Goal: Transaction & Acquisition: Purchase product/service

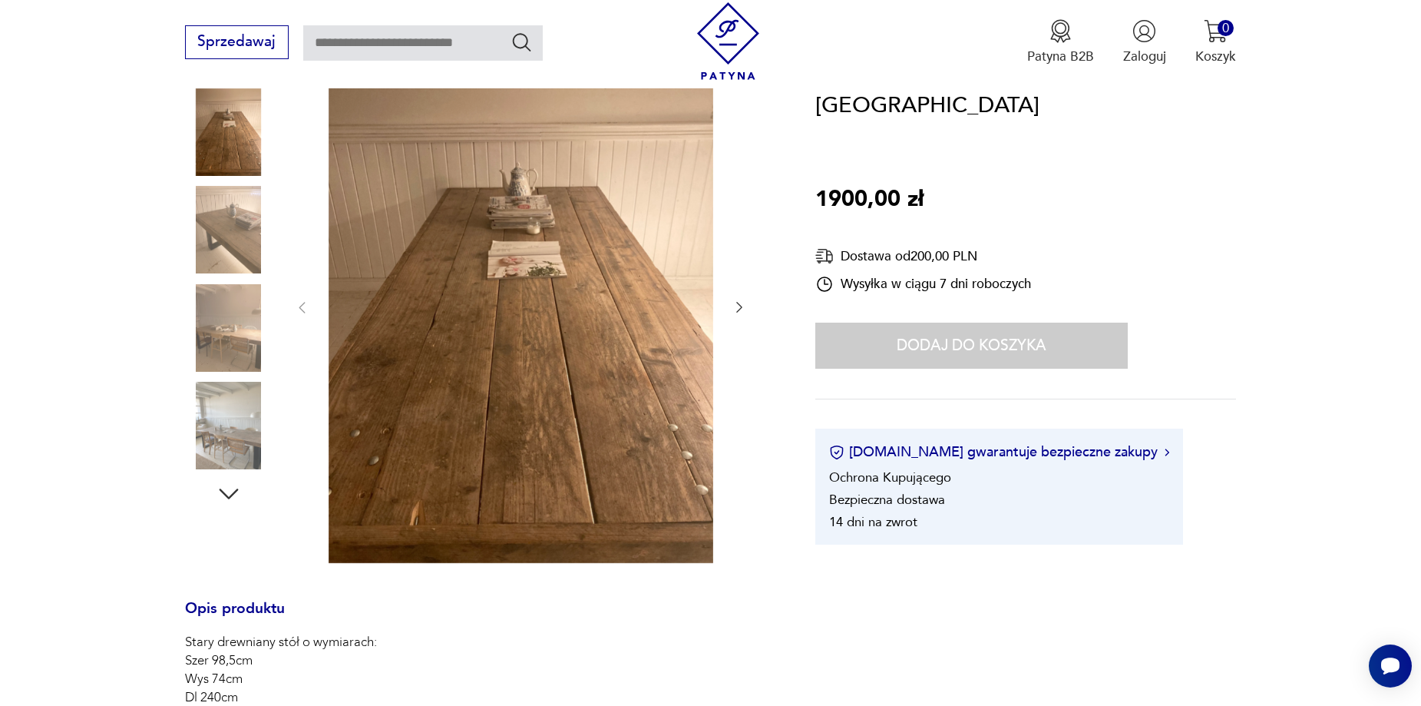
click at [739, 306] on icon "button" at bounding box center [739, 307] width 6 height 11
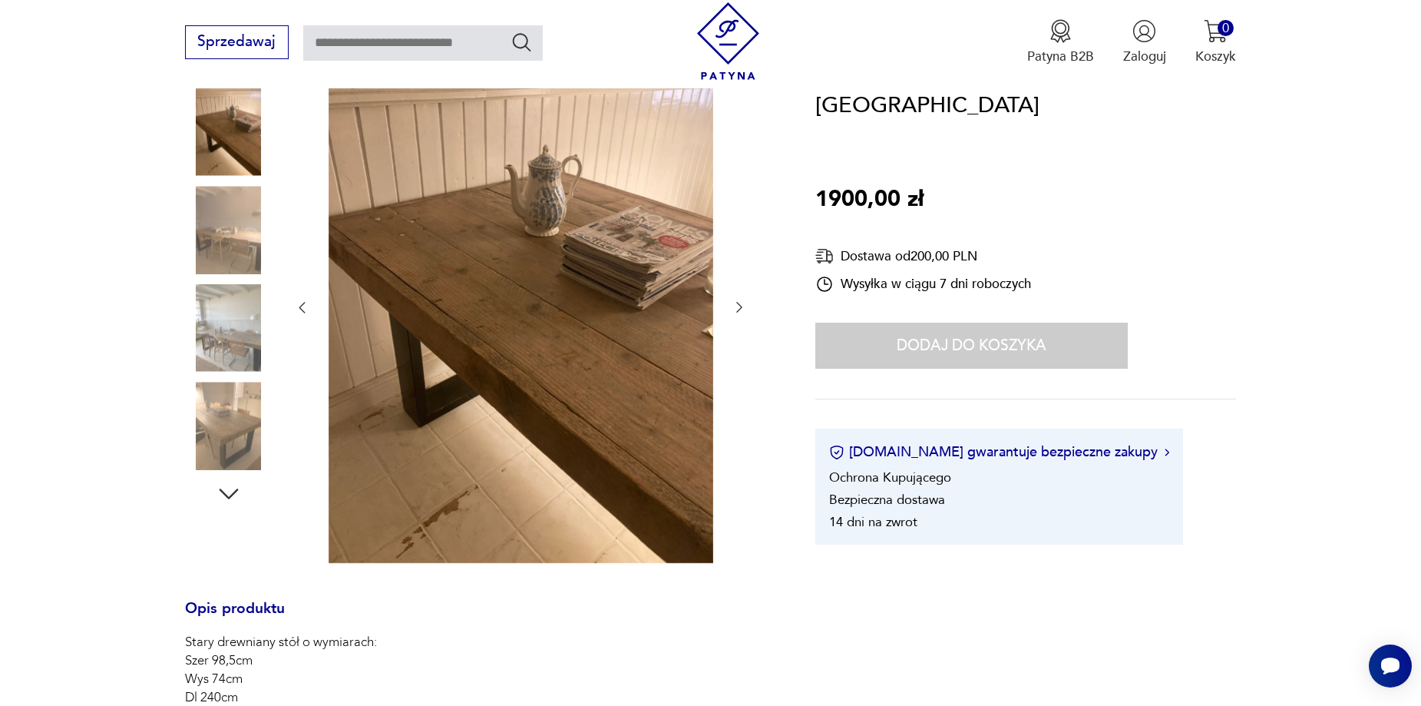
click at [738, 309] on icon "button" at bounding box center [739, 306] width 15 height 15
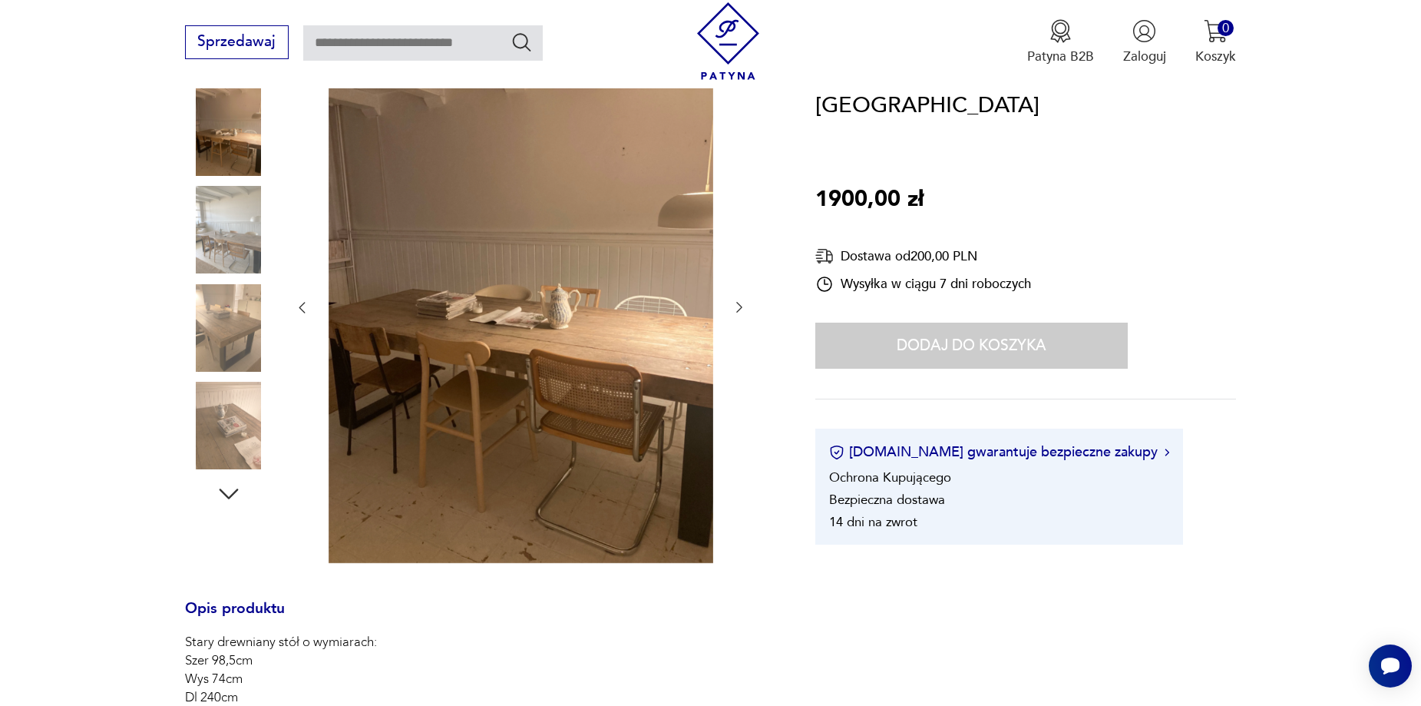
click at [738, 309] on icon "button" at bounding box center [739, 306] width 15 height 15
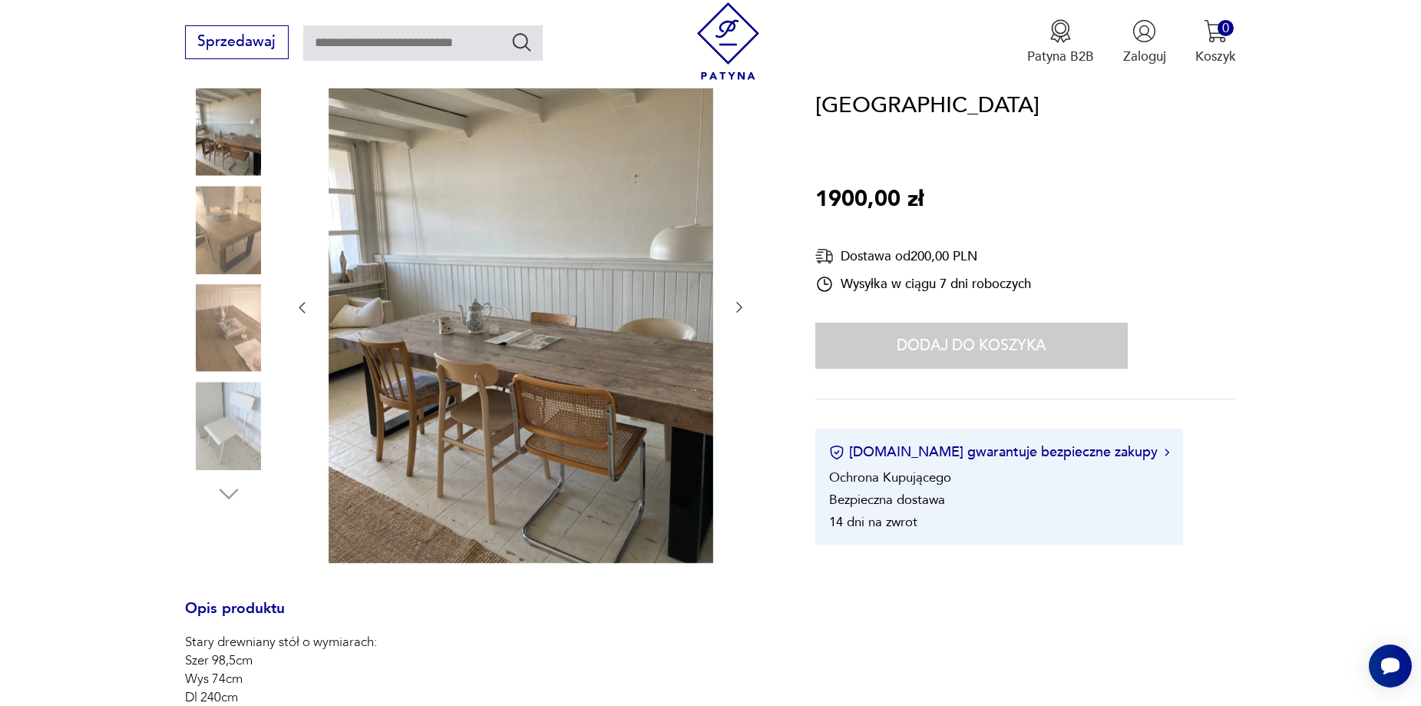
click at [738, 309] on icon "button" at bounding box center [739, 306] width 15 height 15
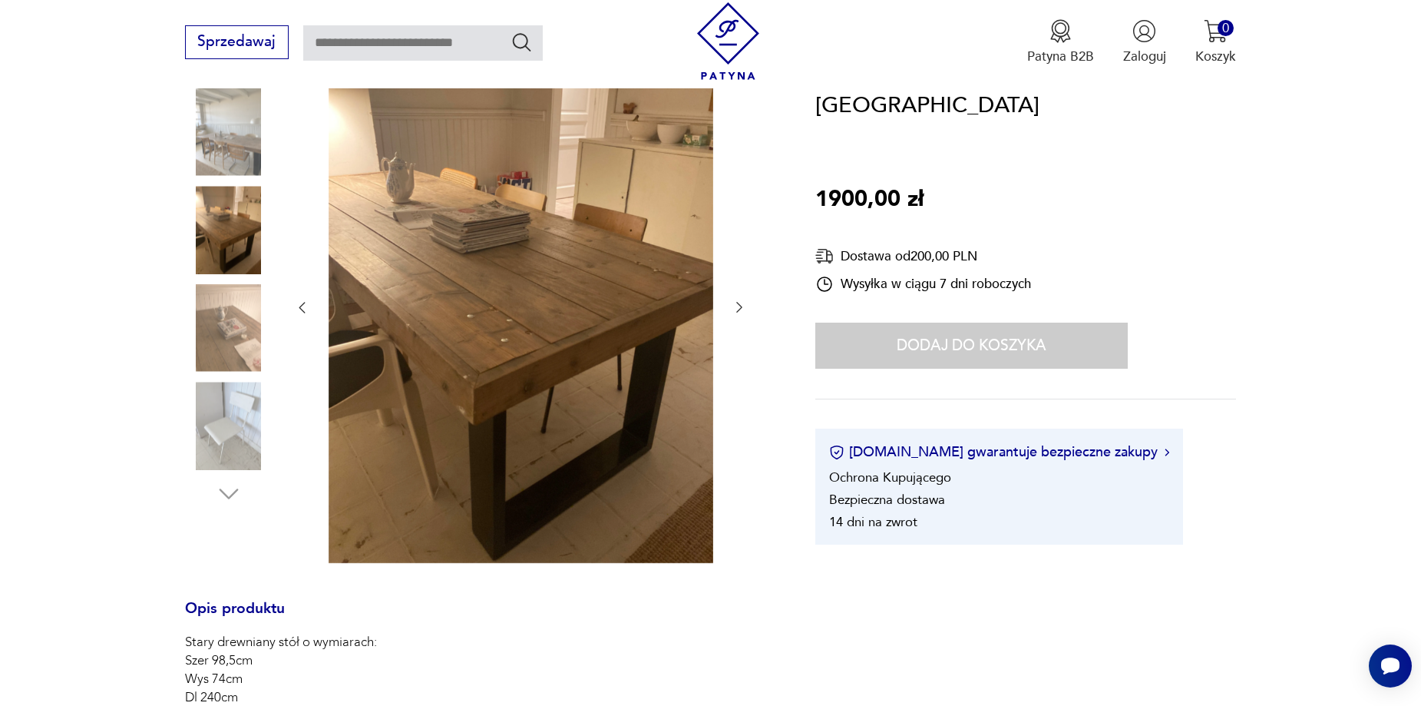
click at [738, 309] on icon "button" at bounding box center [739, 306] width 15 height 15
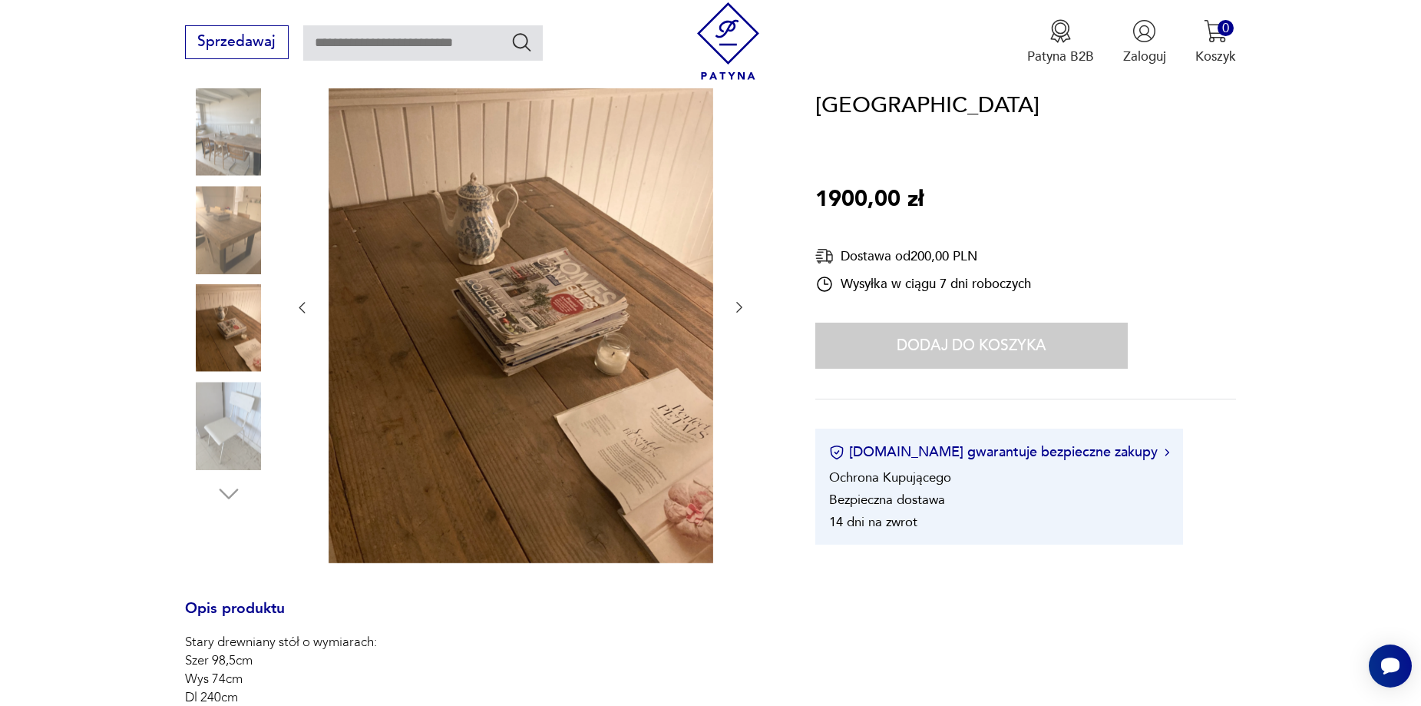
click at [738, 309] on icon "button" at bounding box center [739, 306] width 15 height 15
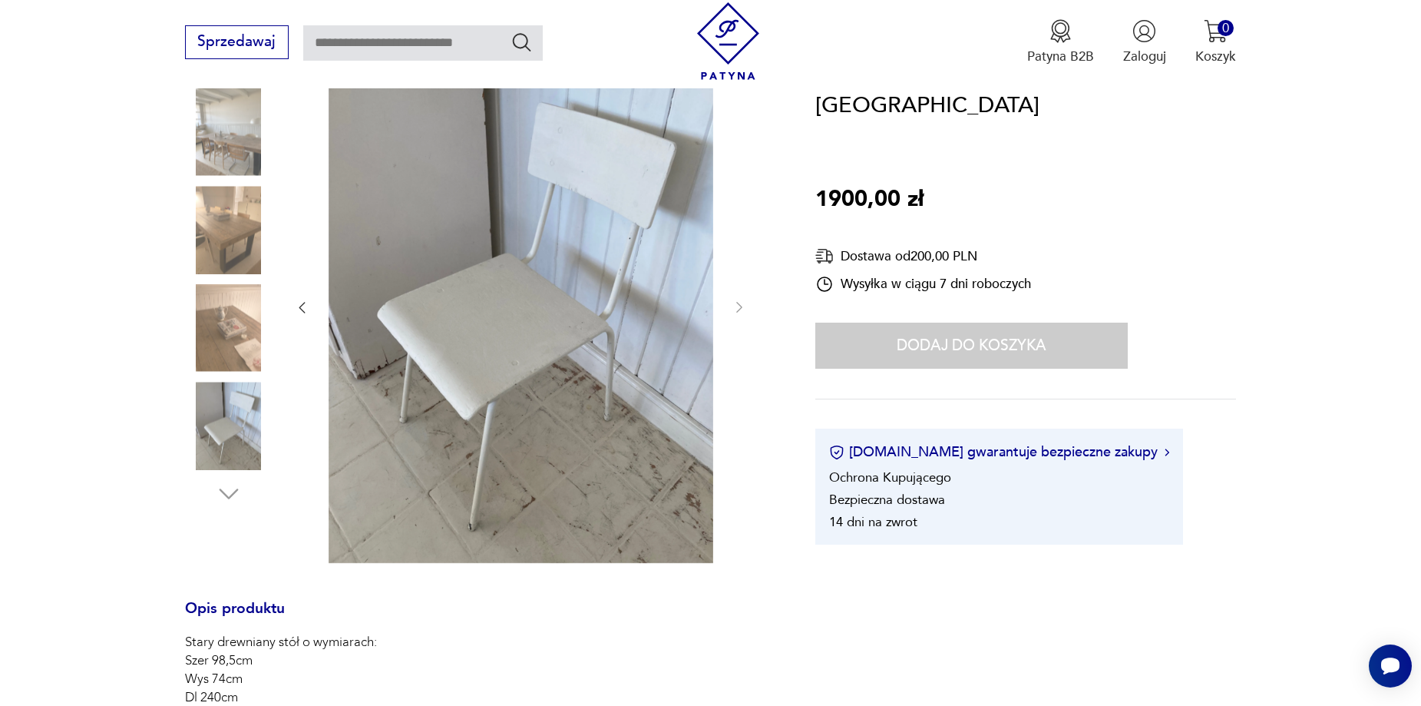
click at [296, 300] on icon "button" at bounding box center [301, 306] width 15 height 15
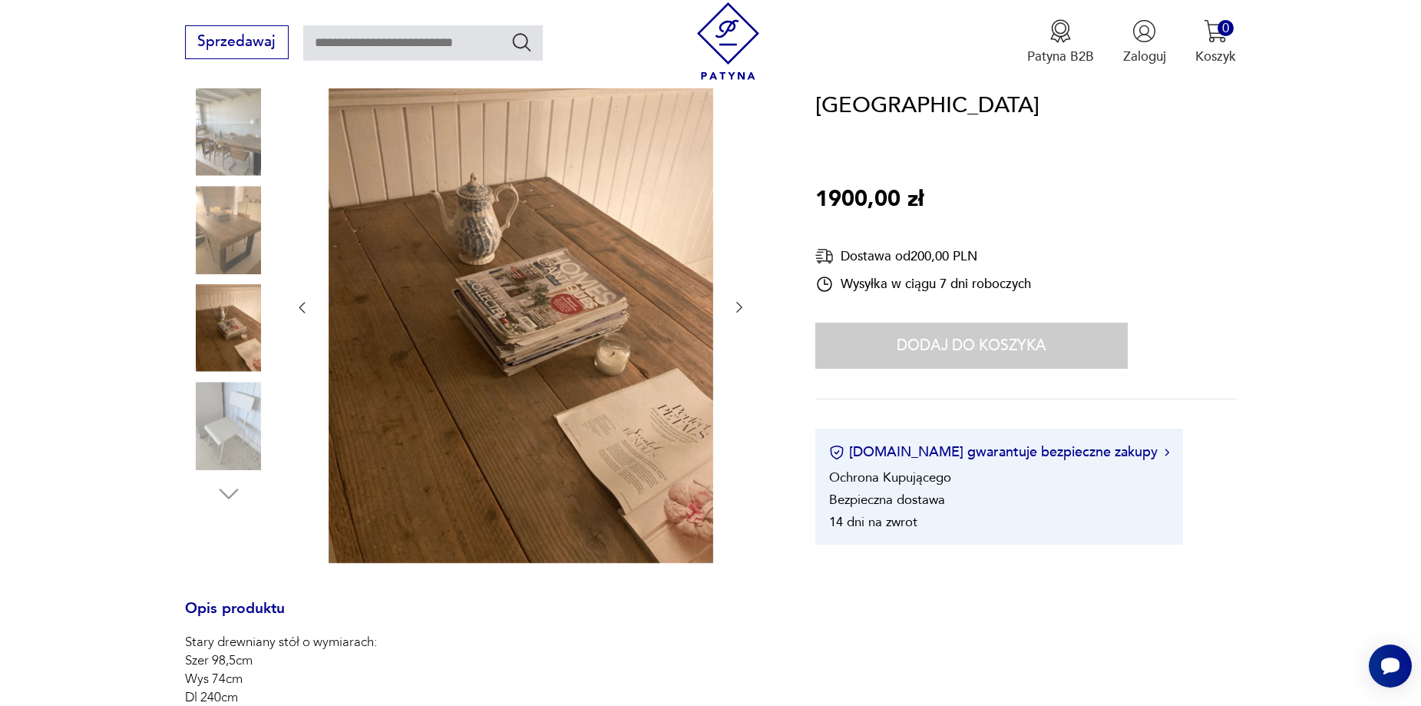
click at [296, 302] on icon "button" at bounding box center [301, 306] width 15 height 15
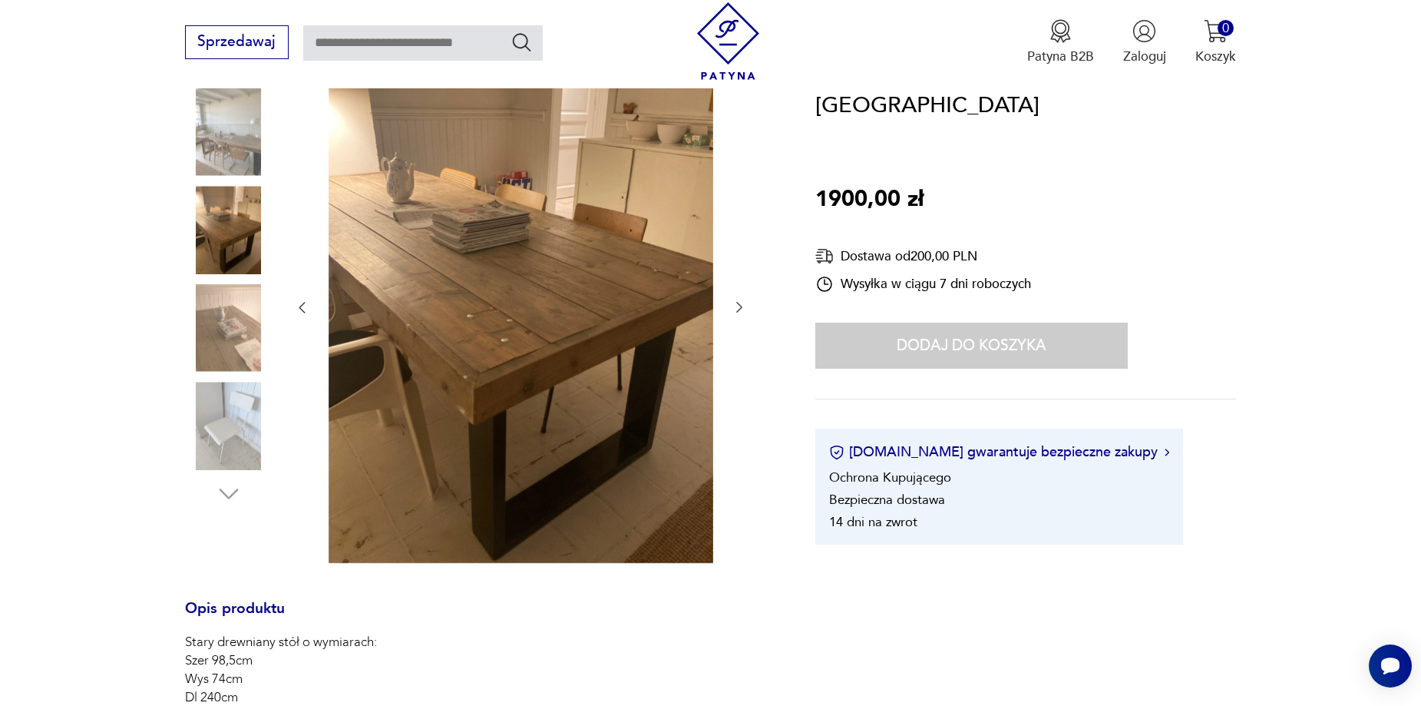
click at [296, 302] on icon "button" at bounding box center [301, 306] width 15 height 15
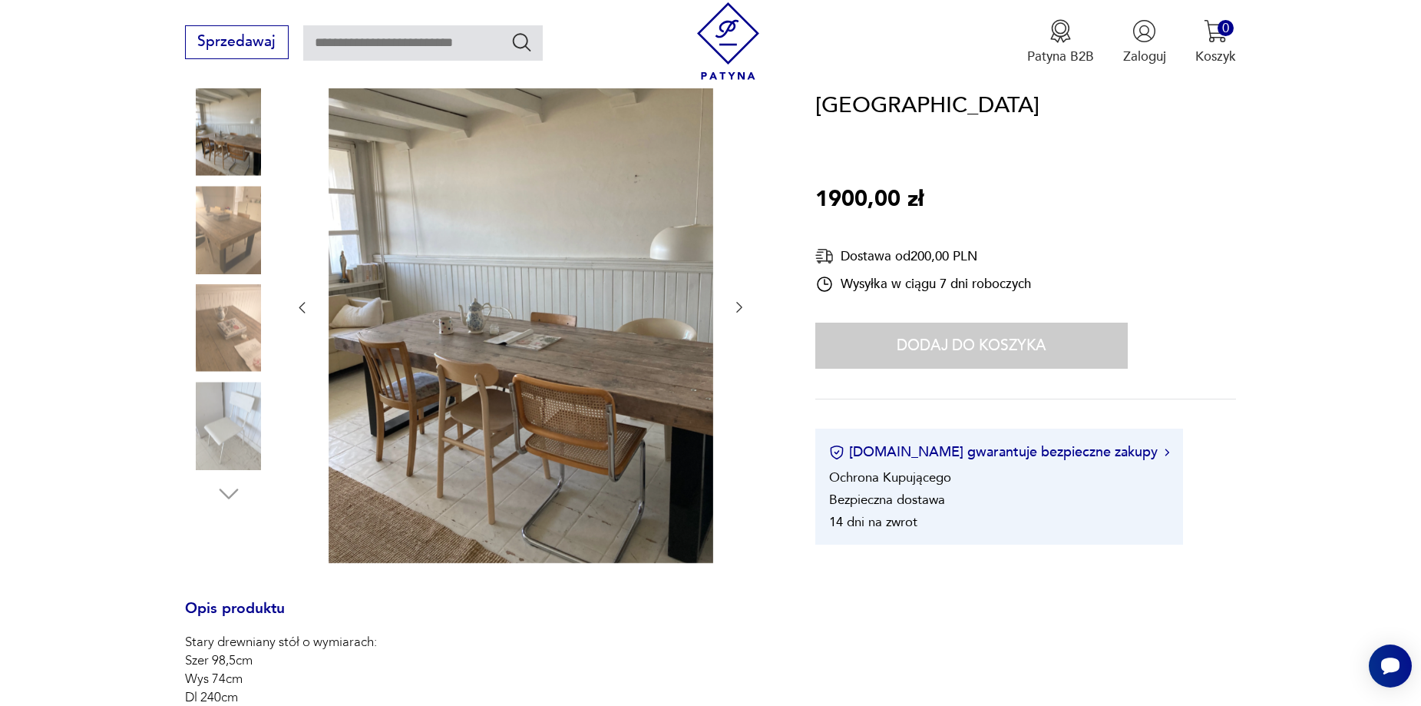
click at [296, 302] on icon "button" at bounding box center [301, 306] width 15 height 15
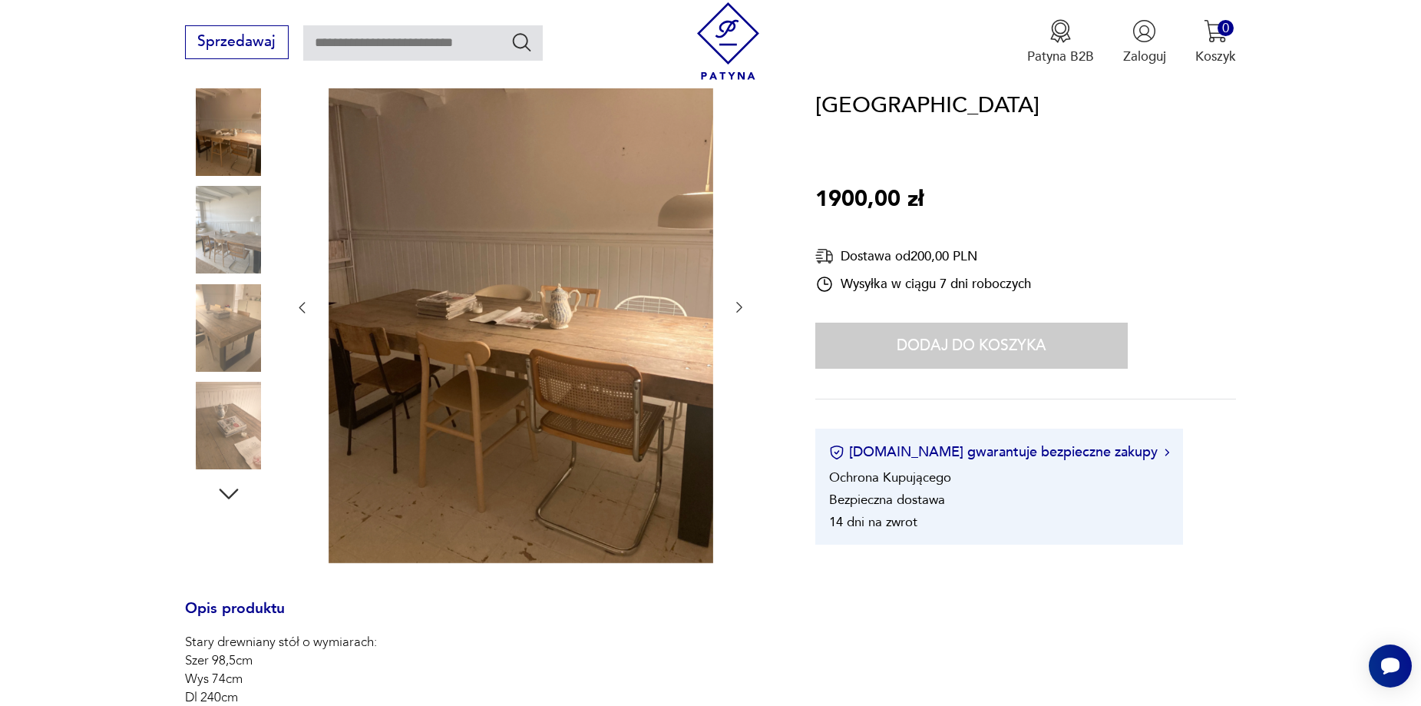
click at [296, 302] on icon "button" at bounding box center [301, 306] width 15 height 15
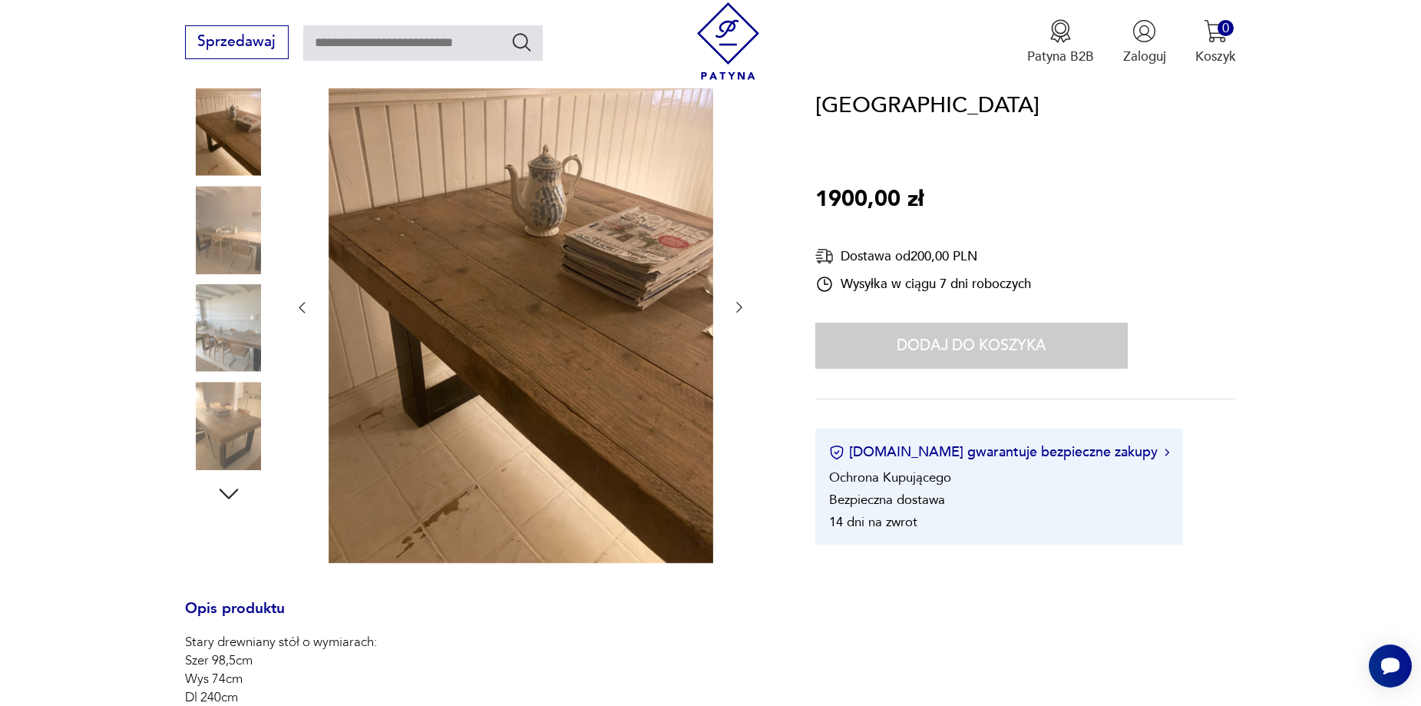
click at [736, 319] on div at bounding box center [520, 308] width 453 height 516
click at [739, 306] on icon "button" at bounding box center [739, 306] width 15 height 15
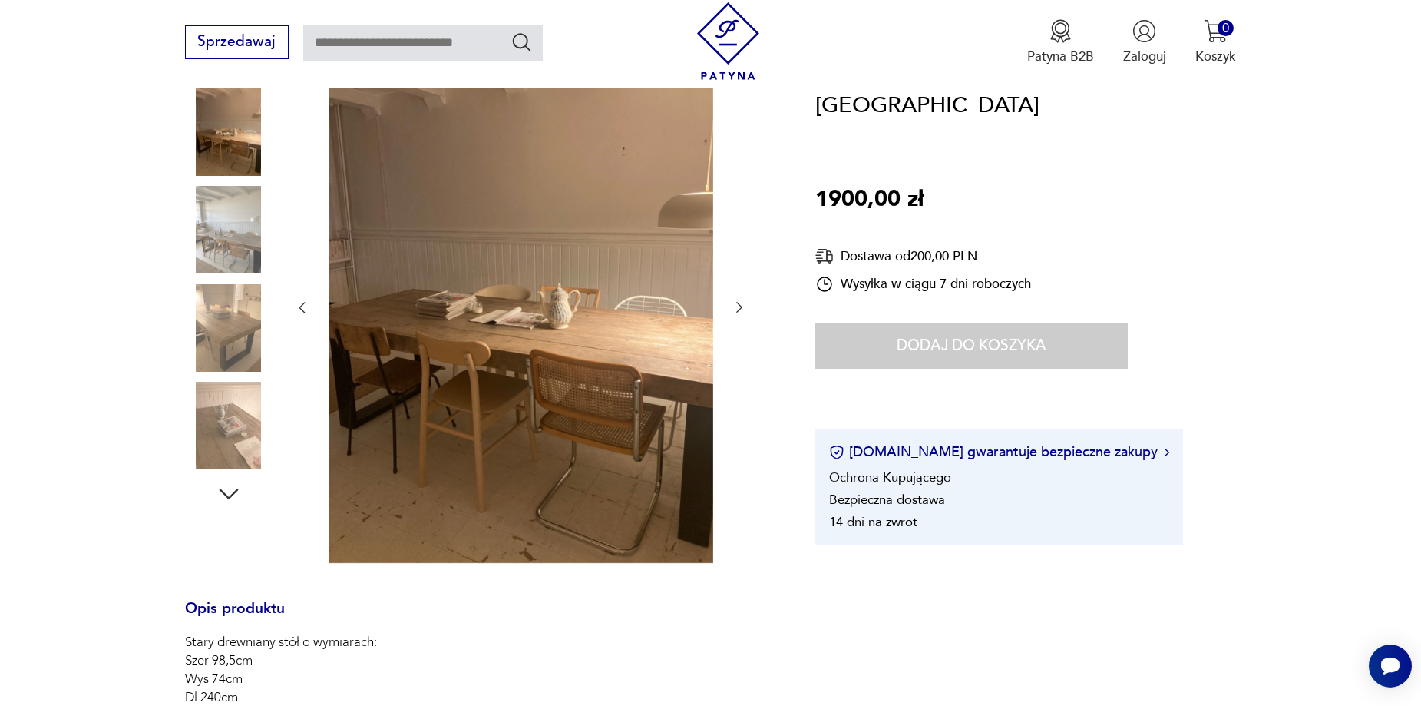
click at [739, 306] on icon "button" at bounding box center [739, 306] width 15 height 15
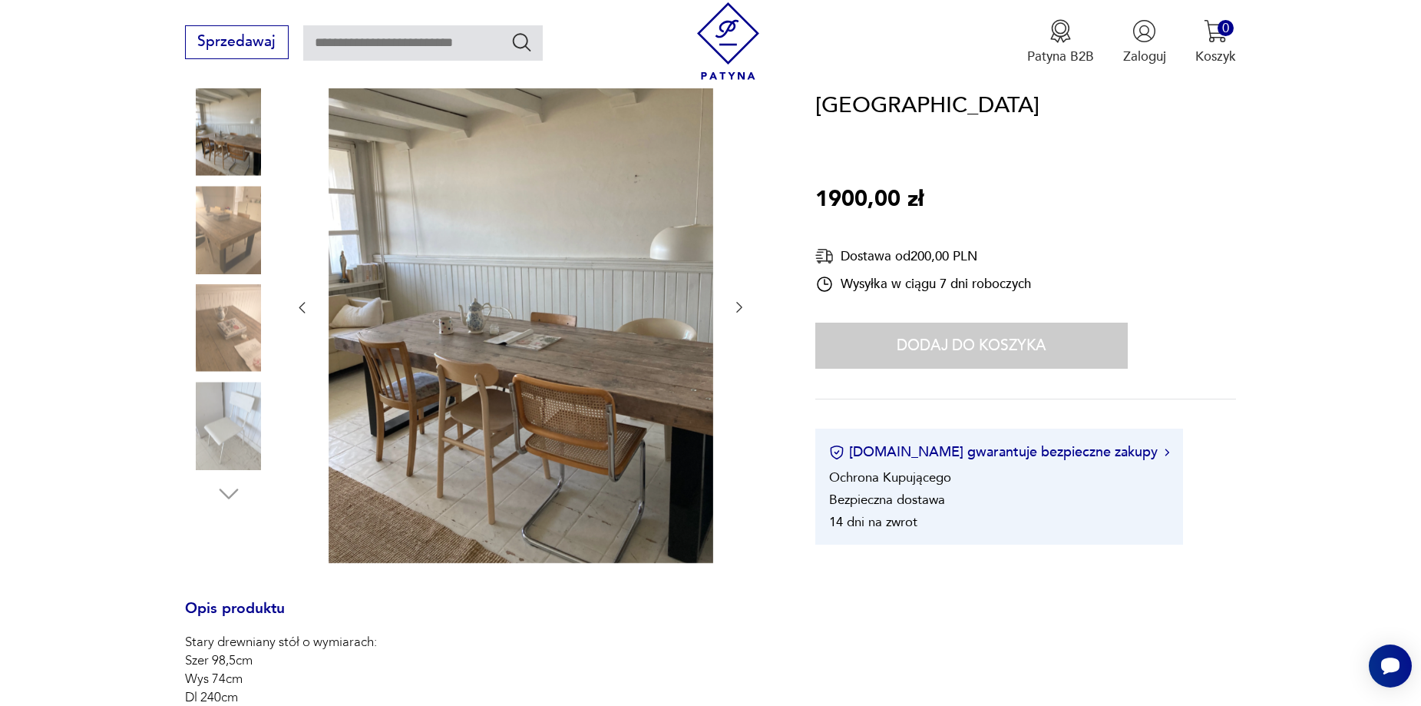
click at [739, 306] on icon "button" at bounding box center [739, 306] width 15 height 15
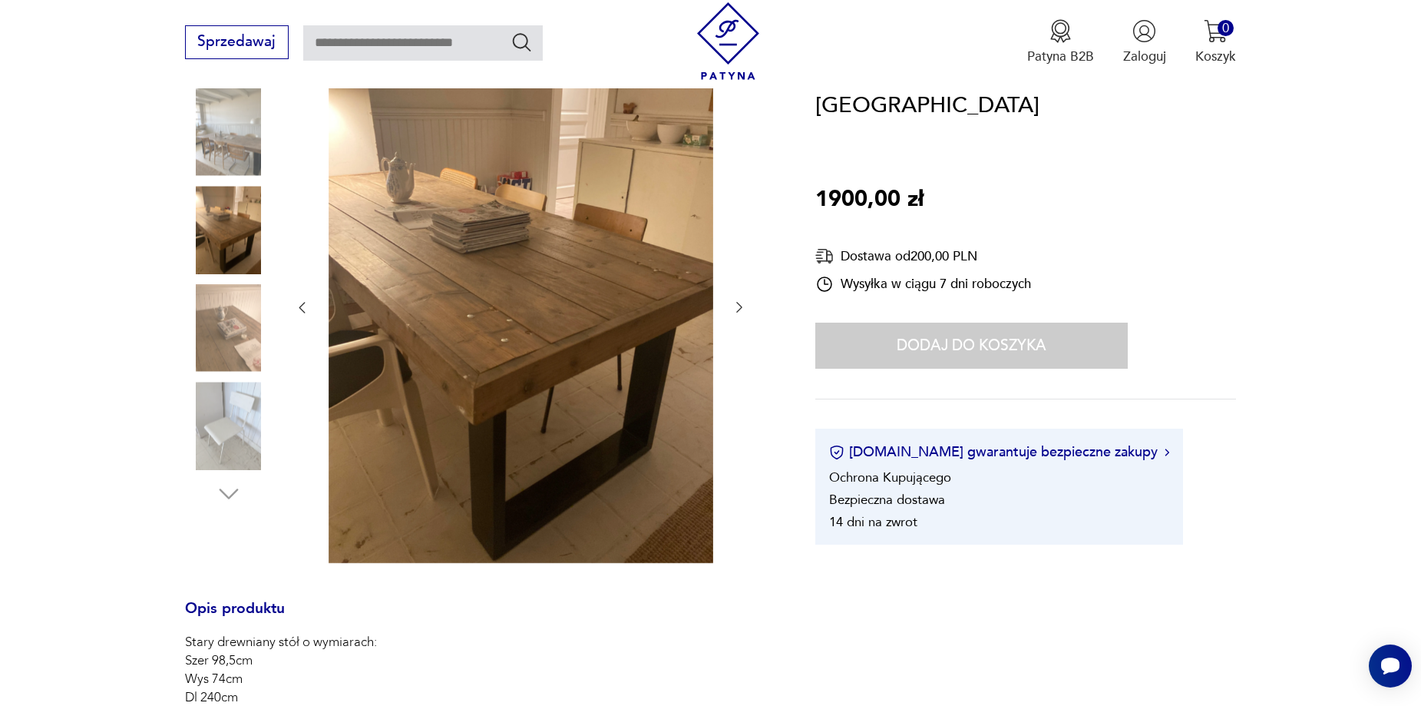
click at [739, 306] on icon "button" at bounding box center [739, 306] width 15 height 15
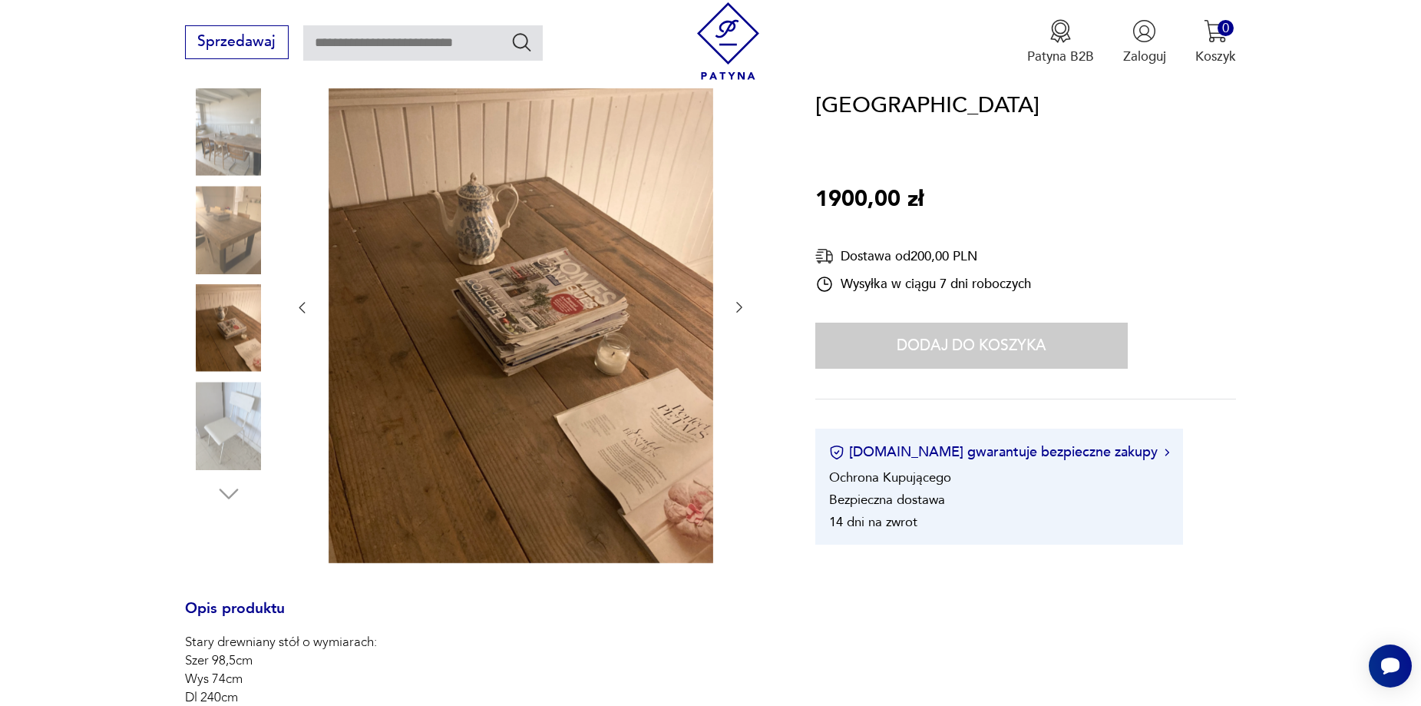
click at [739, 306] on icon "button" at bounding box center [739, 306] width 15 height 15
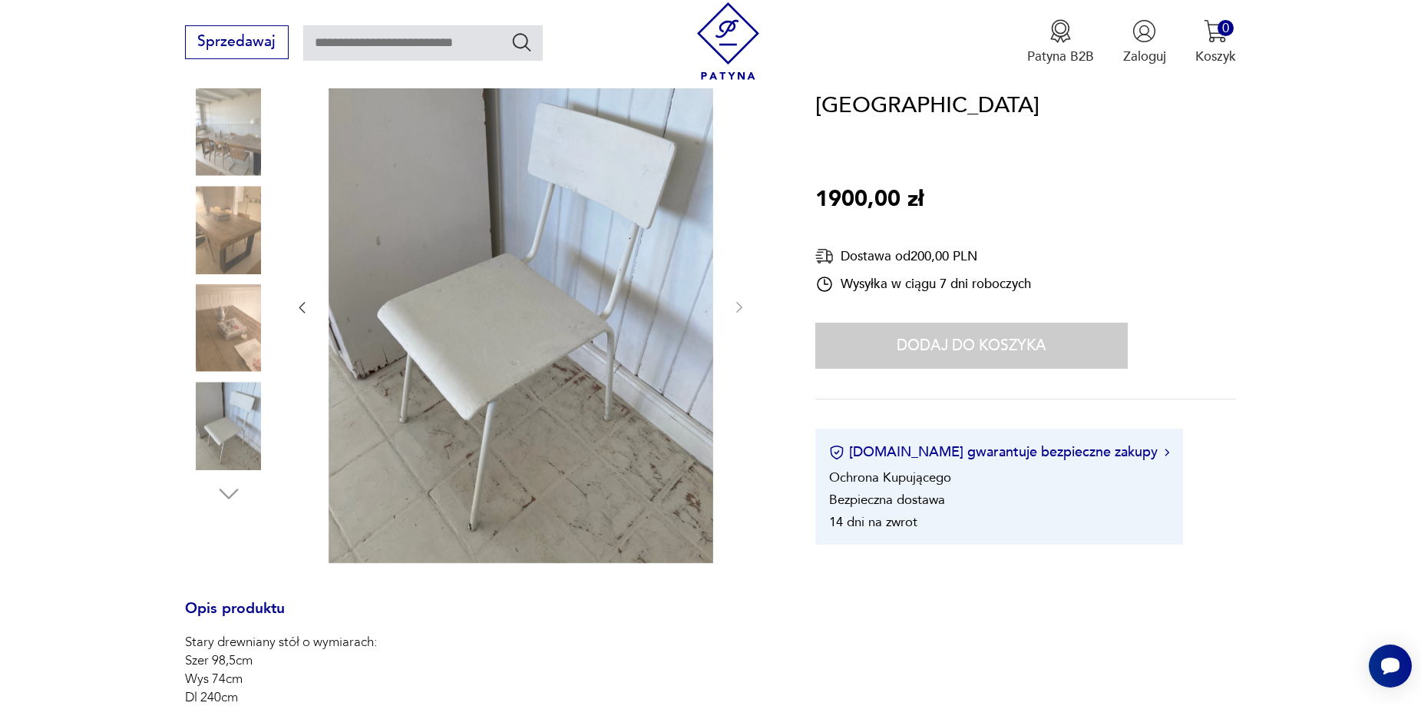
click at [306, 303] on icon "button" at bounding box center [301, 306] width 15 height 15
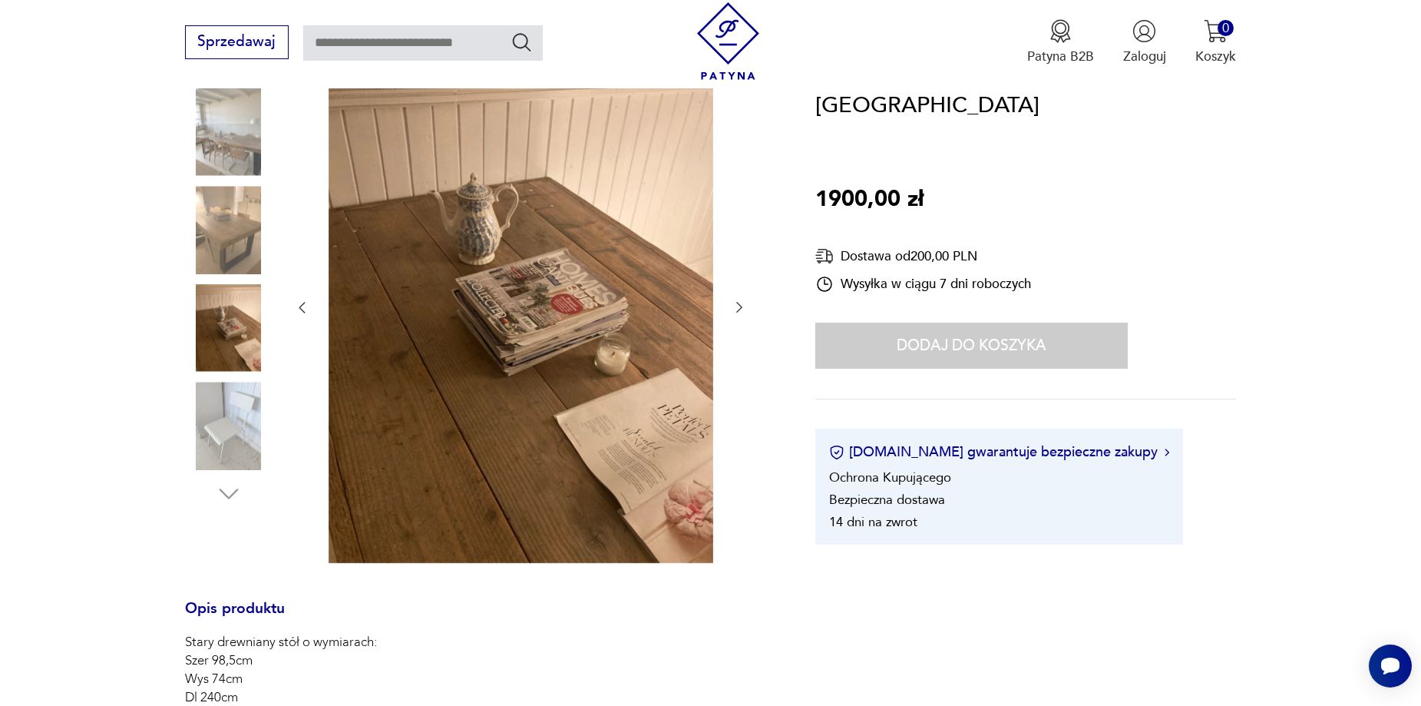
click at [304, 303] on icon "button" at bounding box center [302, 307] width 6 height 11
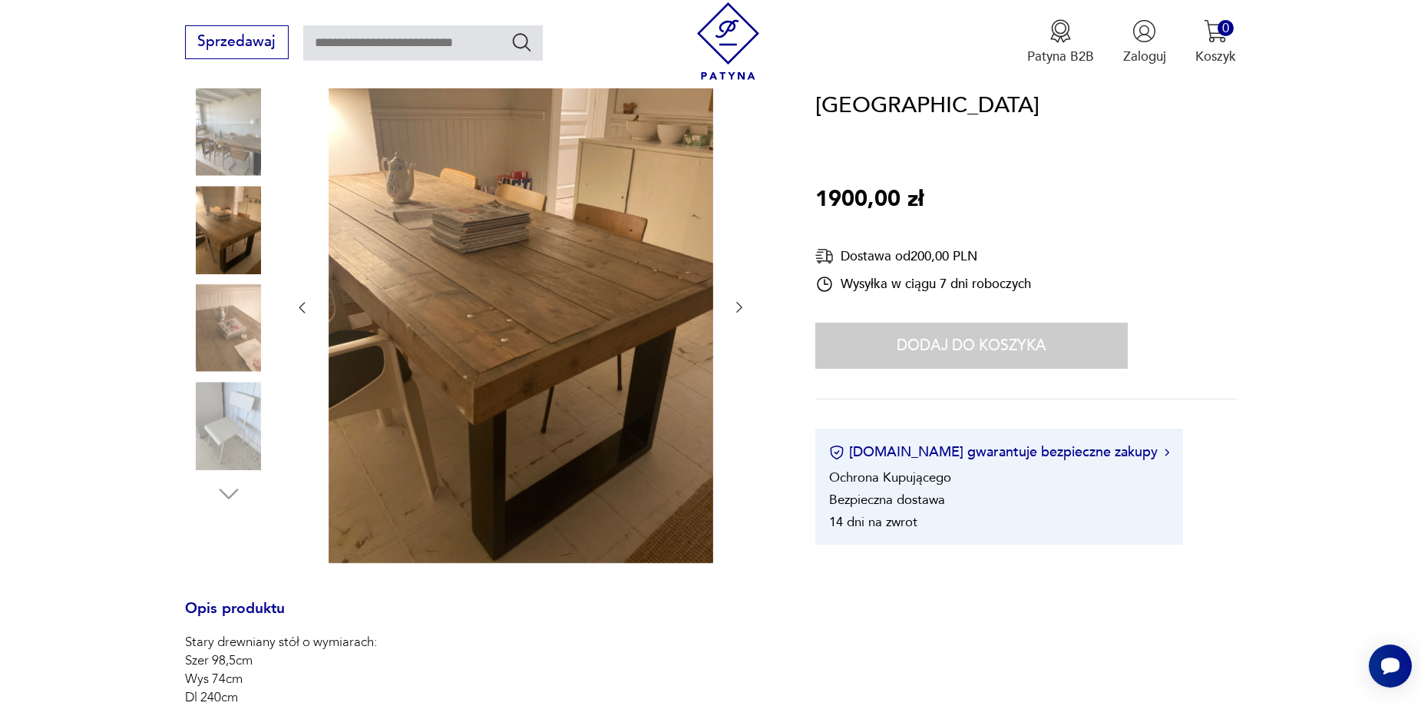
click at [304, 303] on icon "button" at bounding box center [302, 307] width 6 height 11
